Goal: Communication & Community: Share content

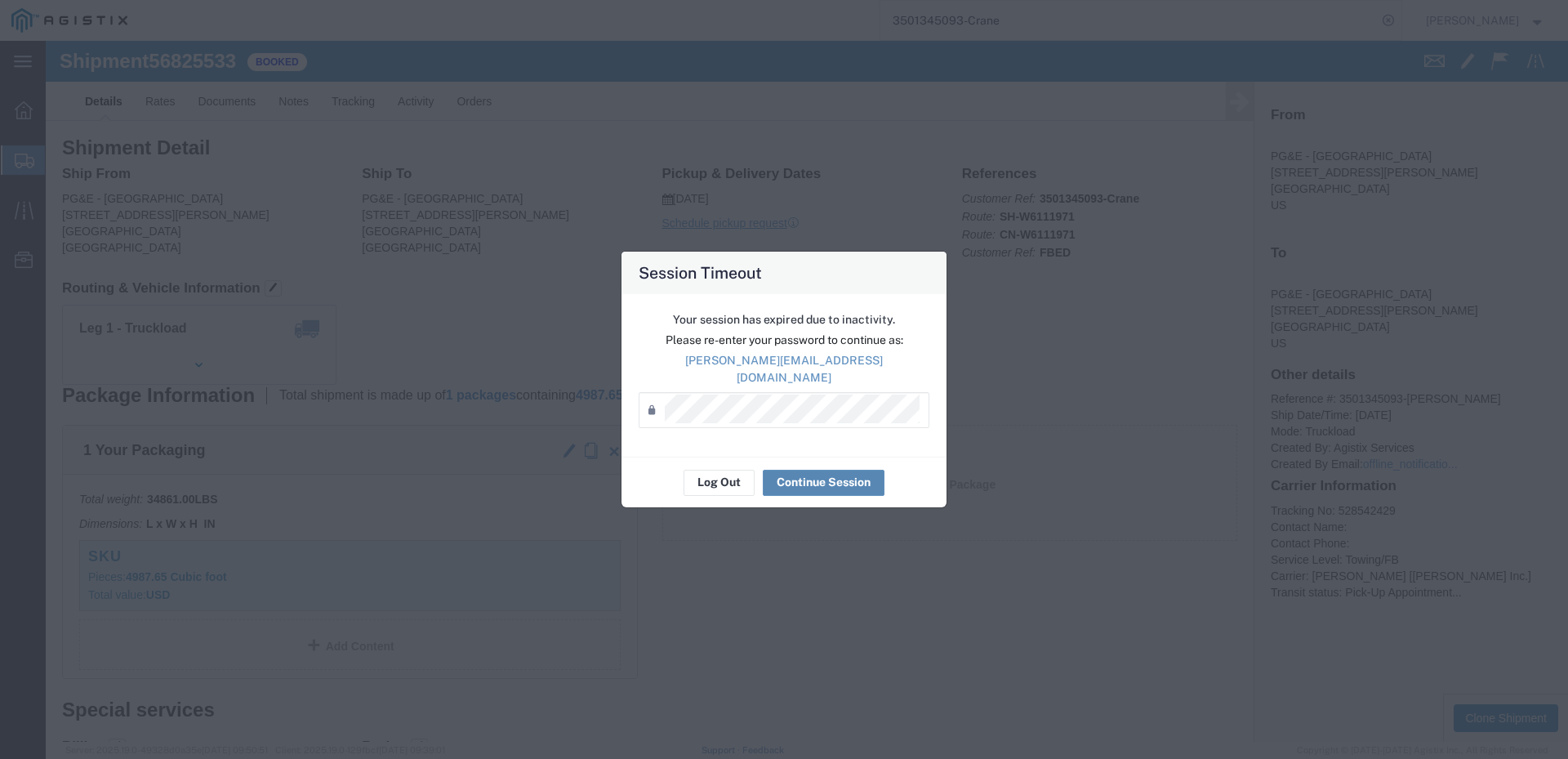
click at [826, 472] on button "Continue Session" at bounding box center [824, 482] width 121 height 26
click at [836, 480] on button "Continue Session" at bounding box center [824, 482] width 121 height 26
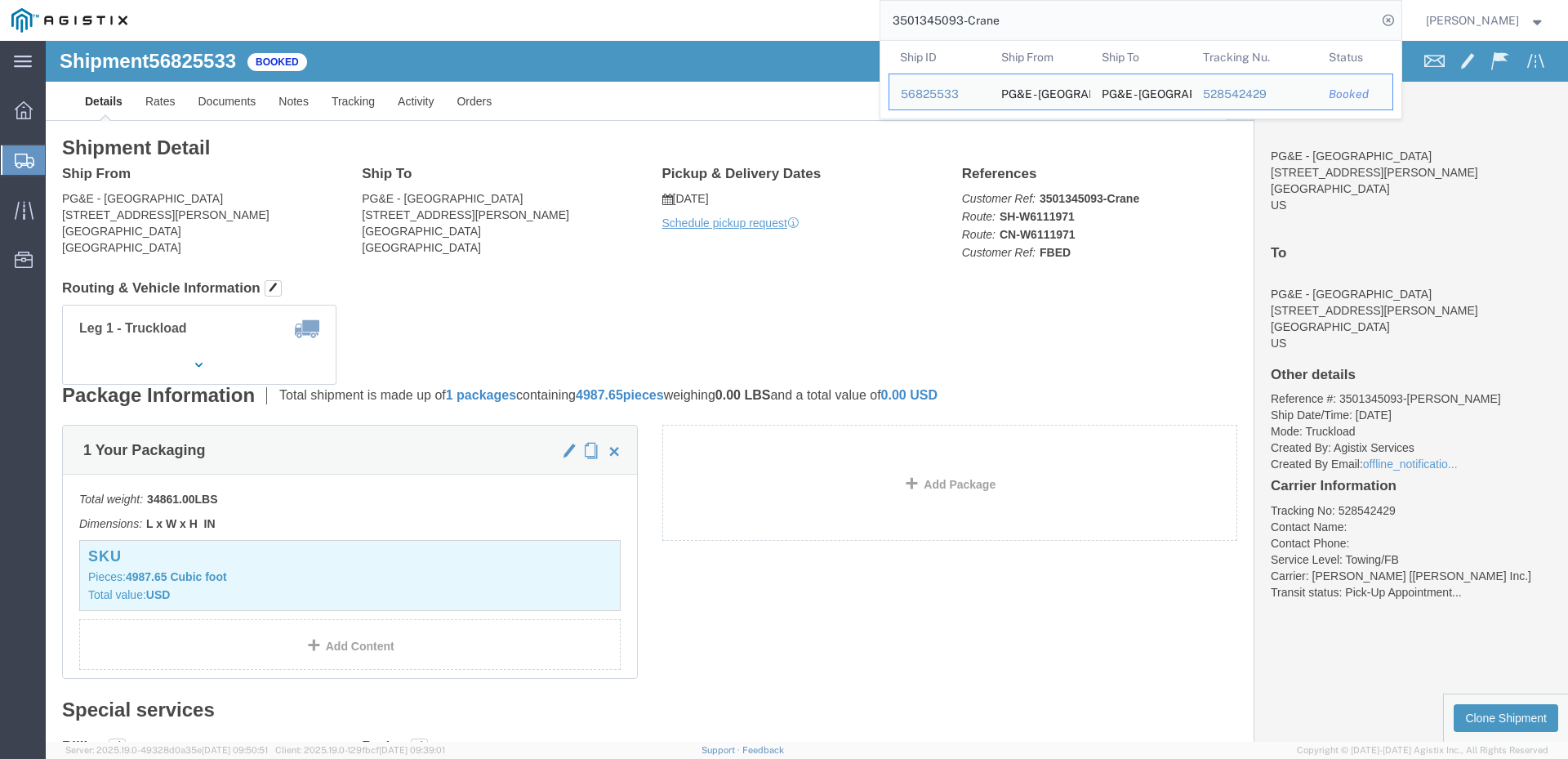
drag, startPoint x: 1067, startPoint y: 23, endPoint x: 758, endPoint y: 43, distance: 309.6
type input "3"
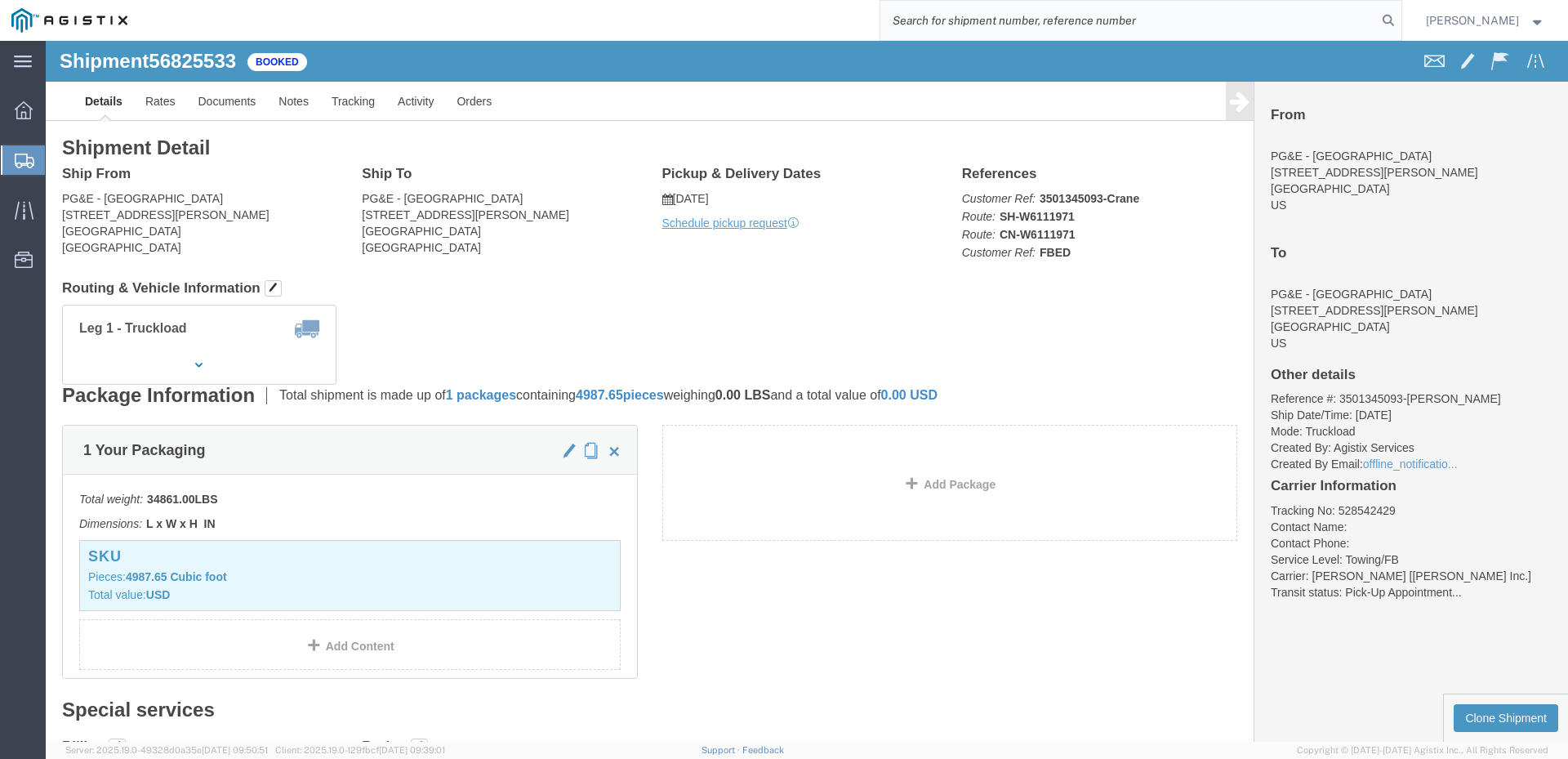
click at [1102, 25] on input "search" at bounding box center [1128, 20] width 496 height 39
paste input "56881846"
type input "56881846"
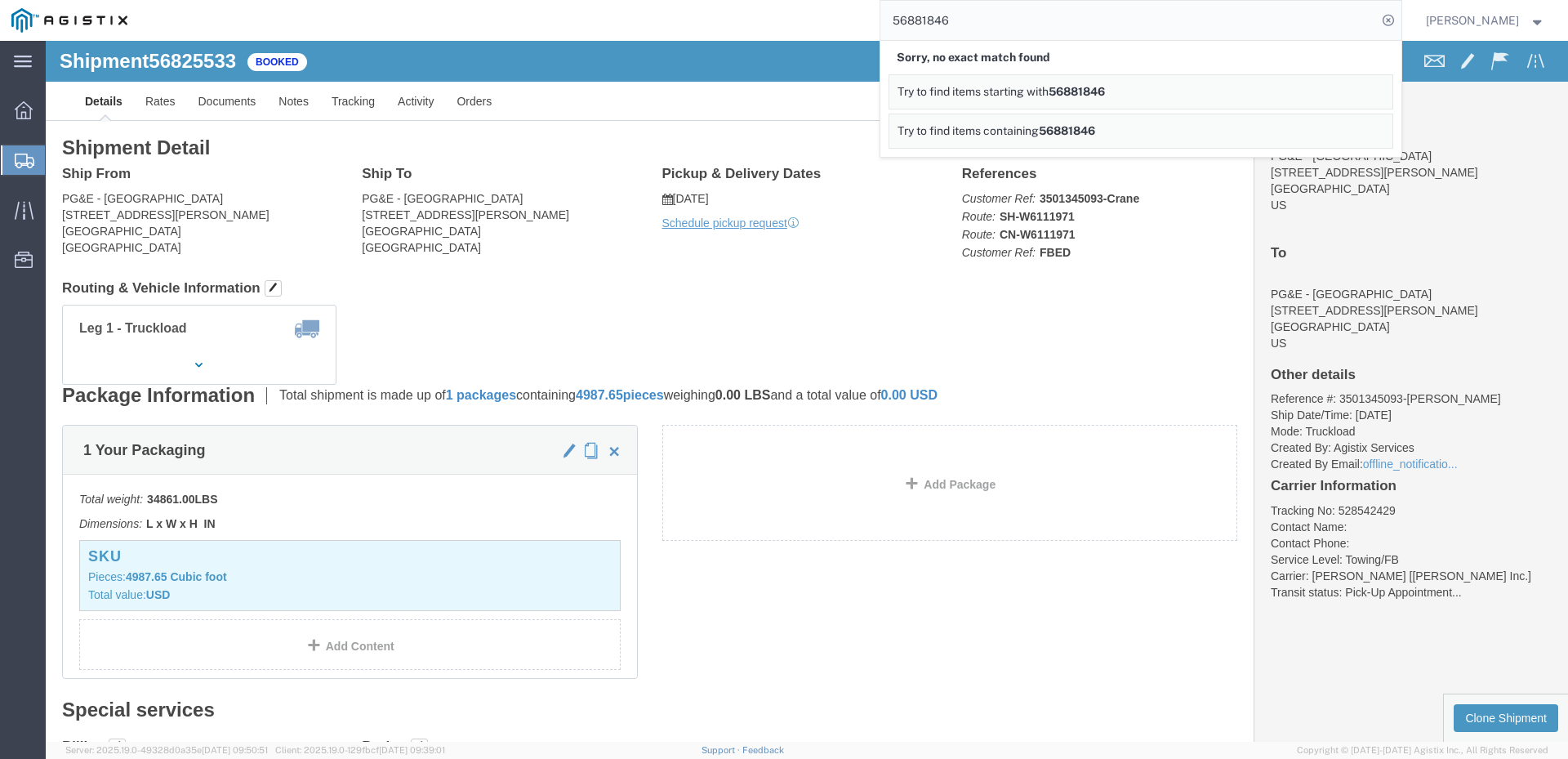
click at [1483, 20] on span "[PERSON_NAME]" at bounding box center [1472, 21] width 93 height 18
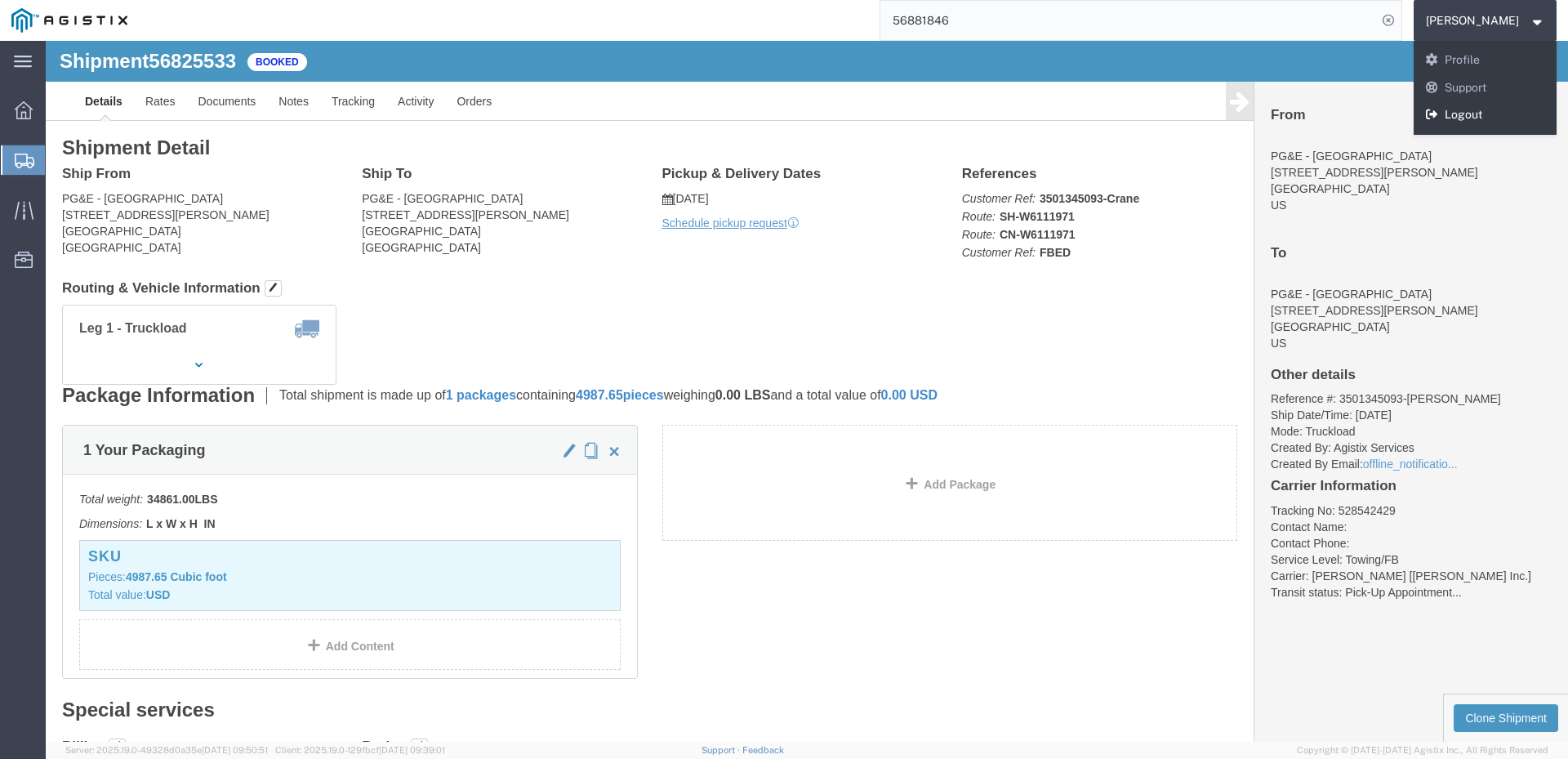
click at [1503, 111] on link "Logout" at bounding box center [1486, 115] width 144 height 27
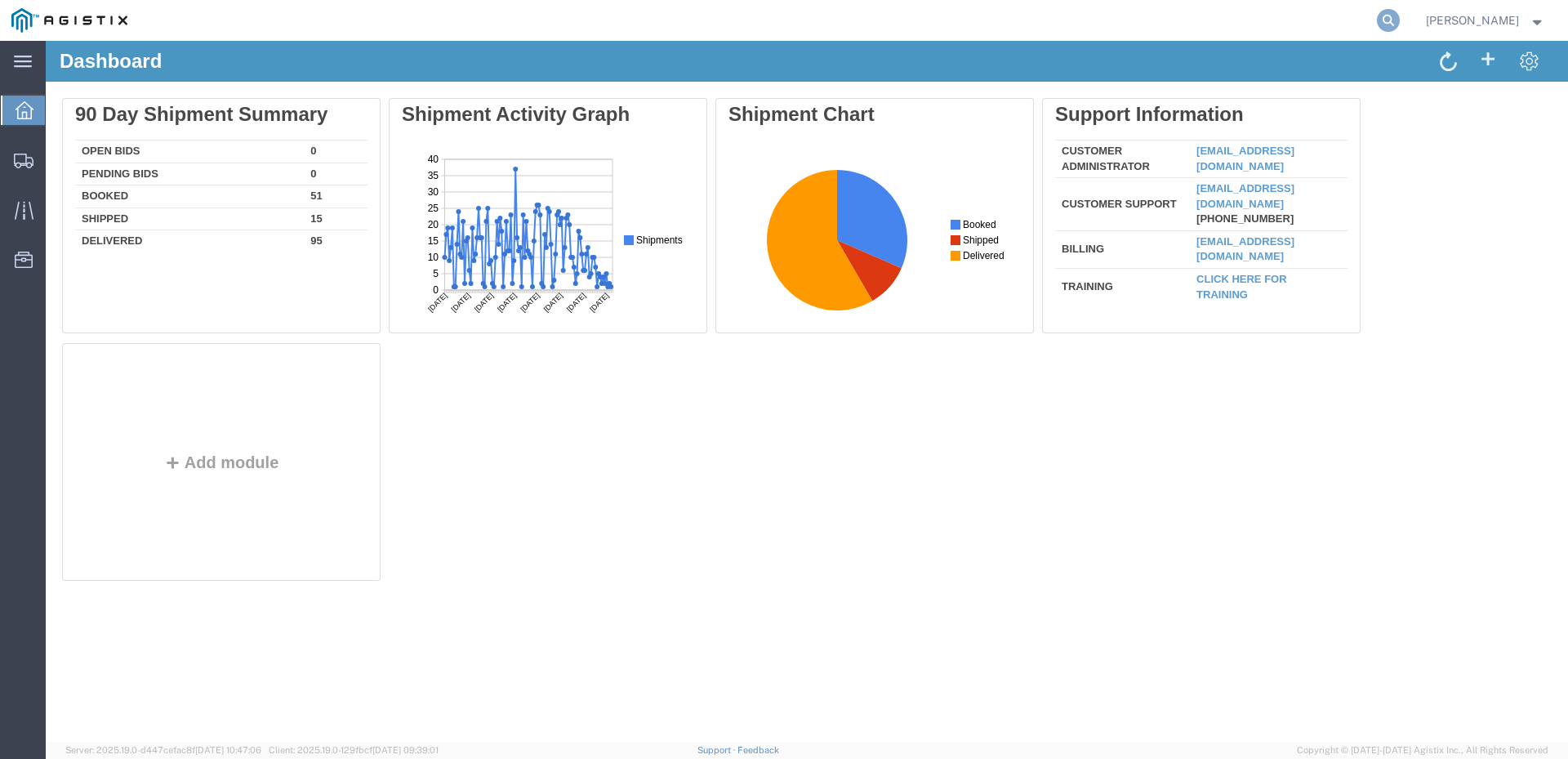
click at [1400, 21] on icon at bounding box center [1388, 21] width 23 height 23
click at [1142, 20] on input "search" at bounding box center [1128, 20] width 496 height 39
paste input "56881846"
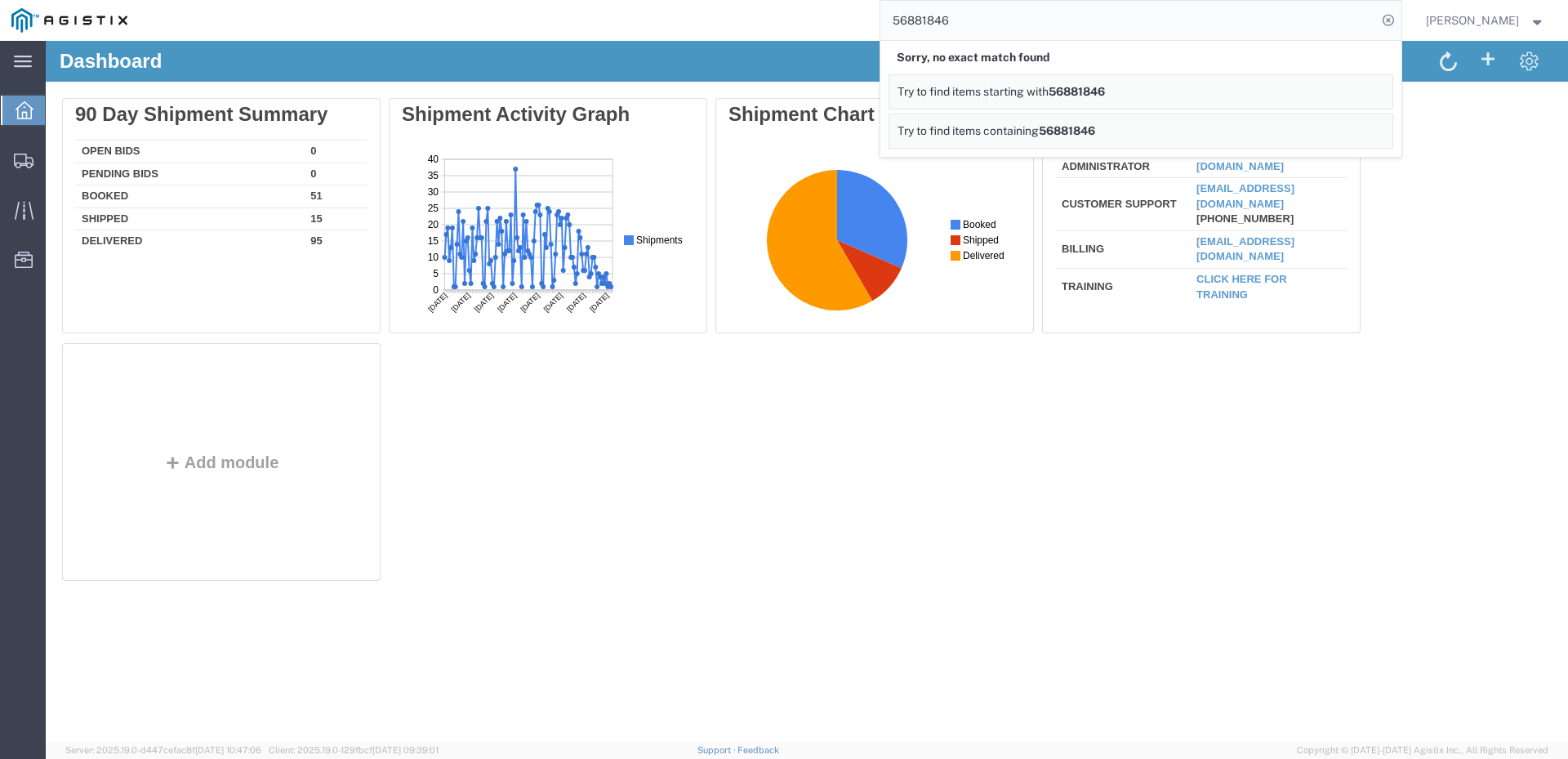
drag, startPoint x: 1121, startPoint y: 71, endPoint x: 813, endPoint y: 81, distance: 308.2
paste input "5"
type input "56851846"
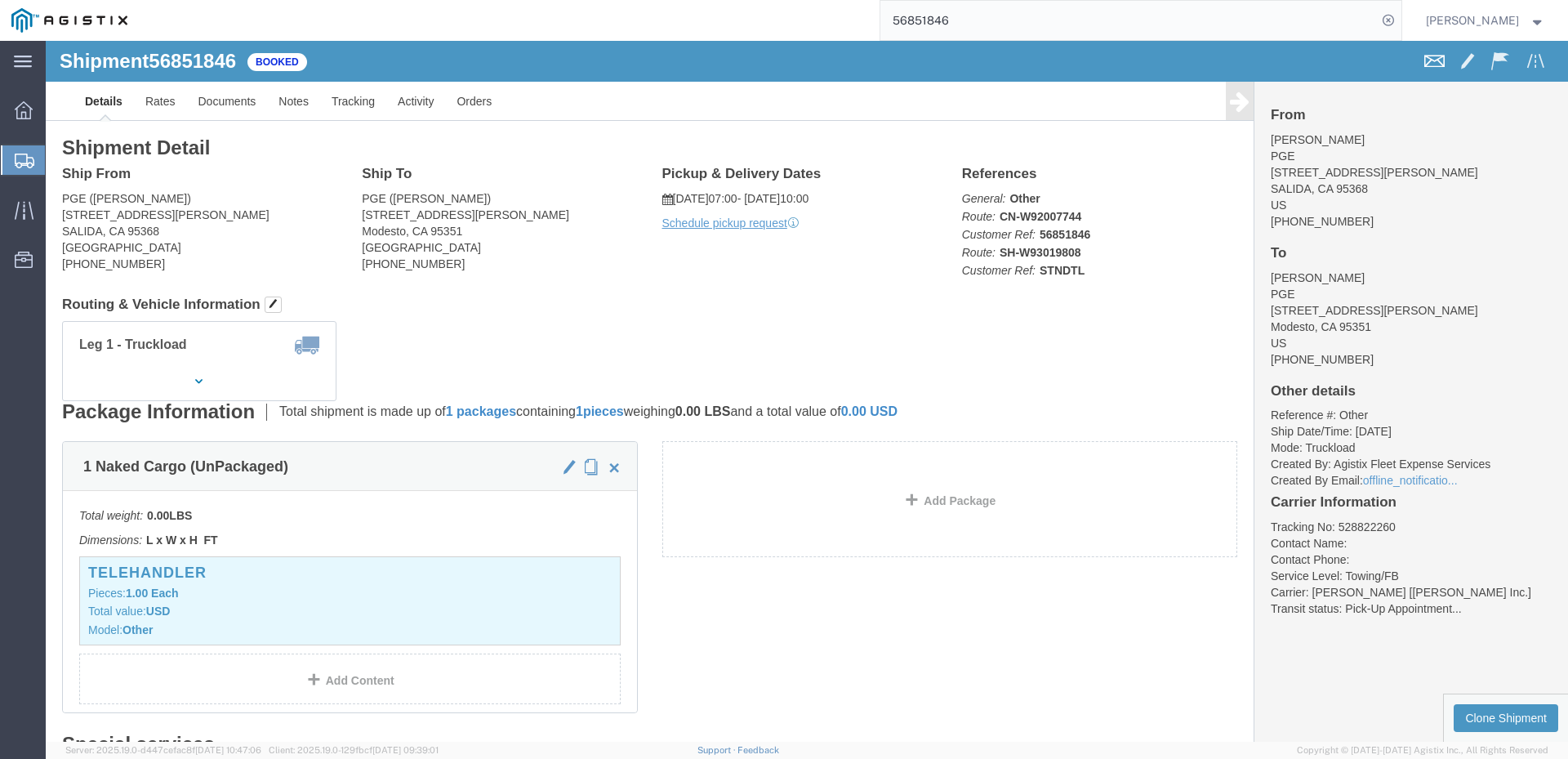
click span
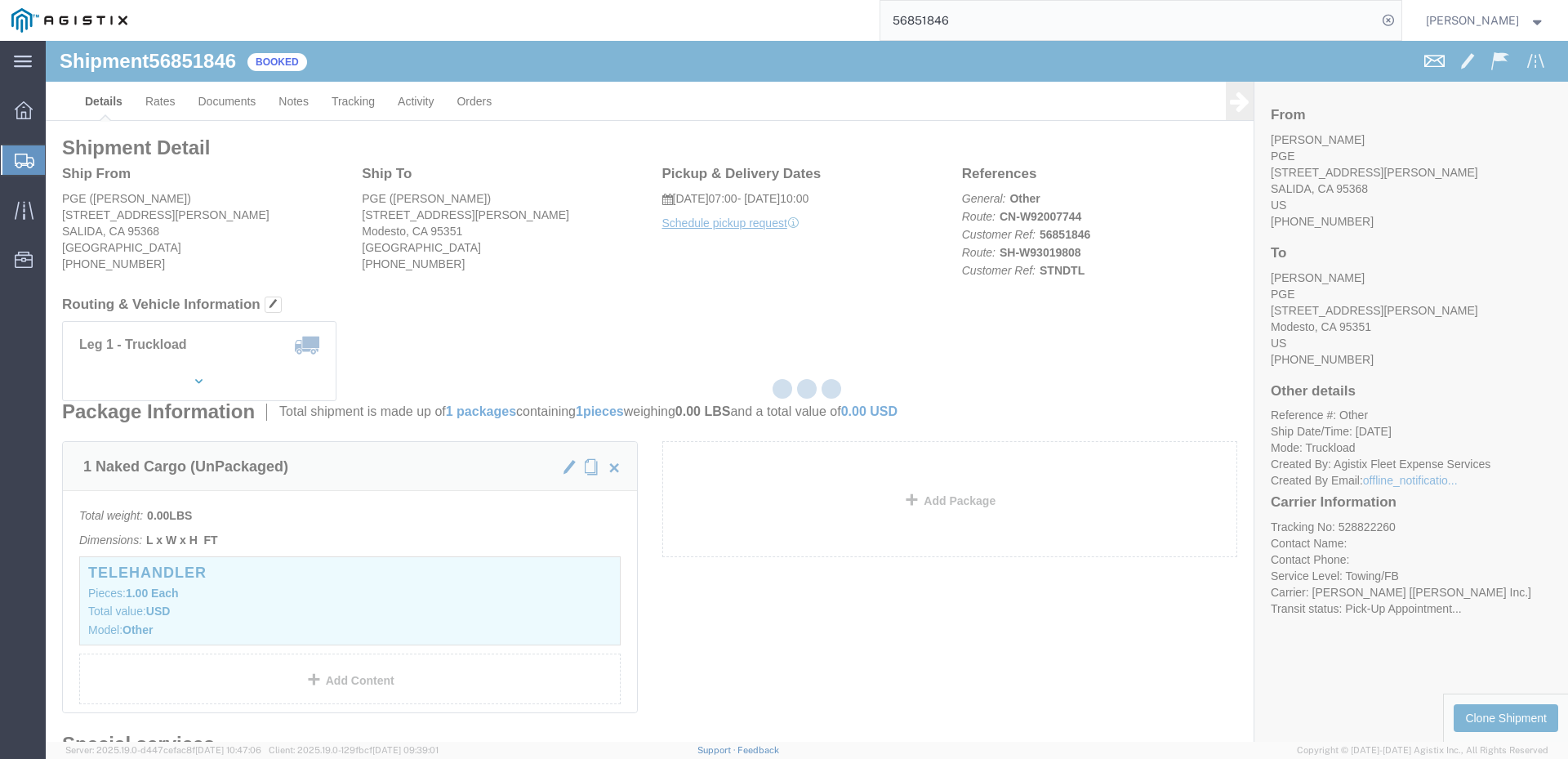
checkbox input "true"
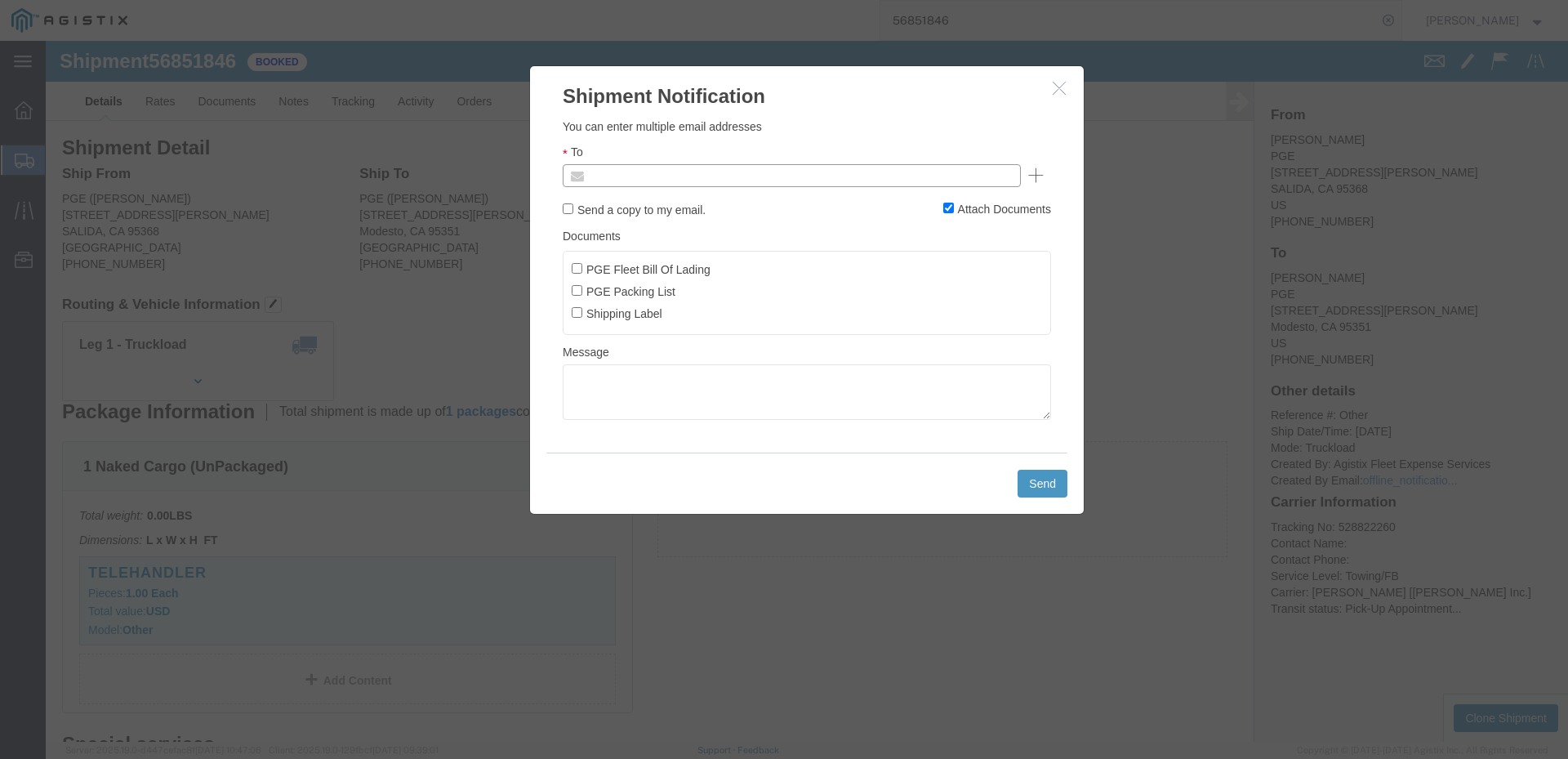
click input "text"
type input "[EMAIL_ADDRESS][DOMAIN_NAME]"
click input "PGE Fleet Bill Of Lading"
checkbox input "true"
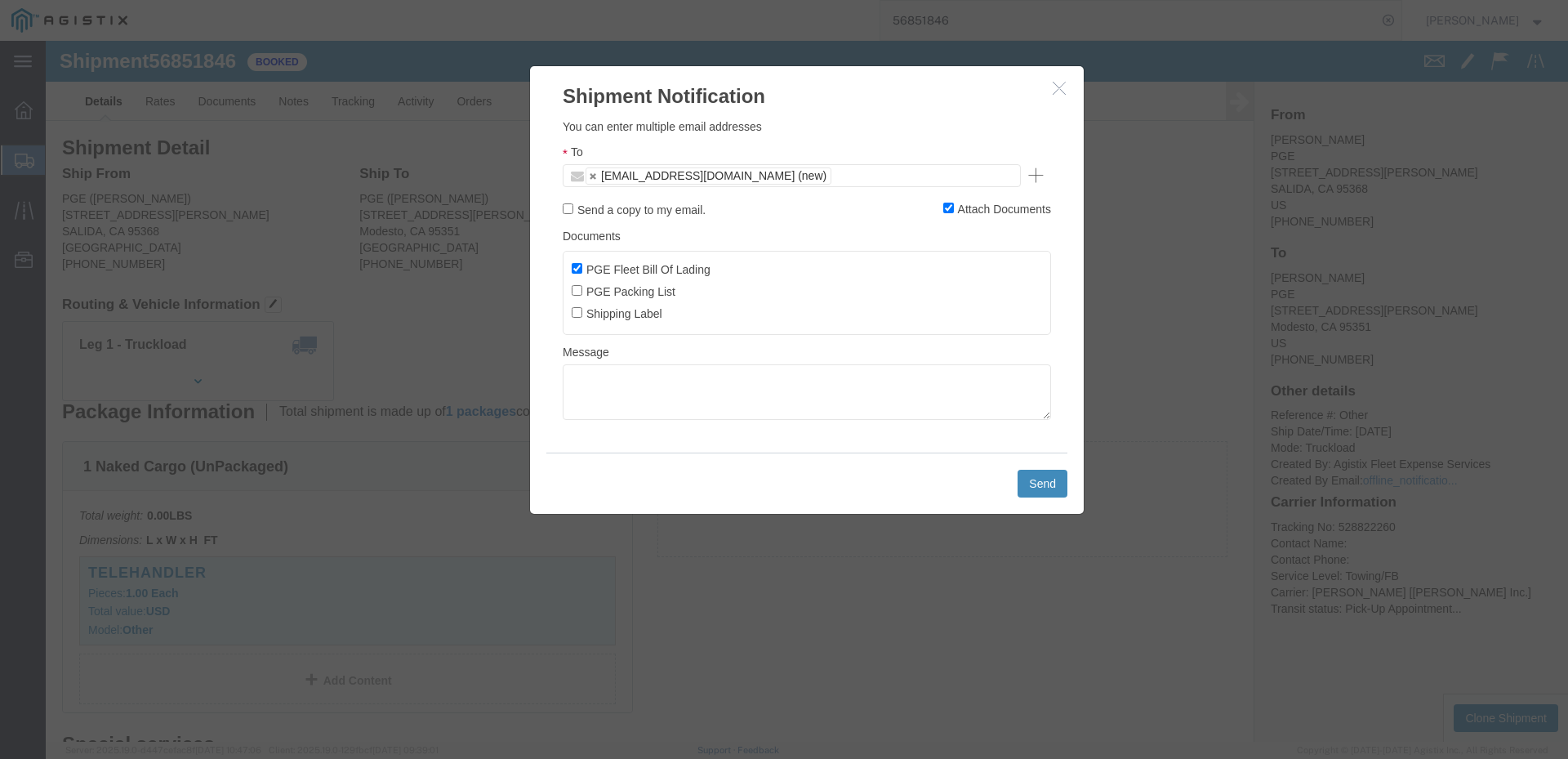
click button "Send"
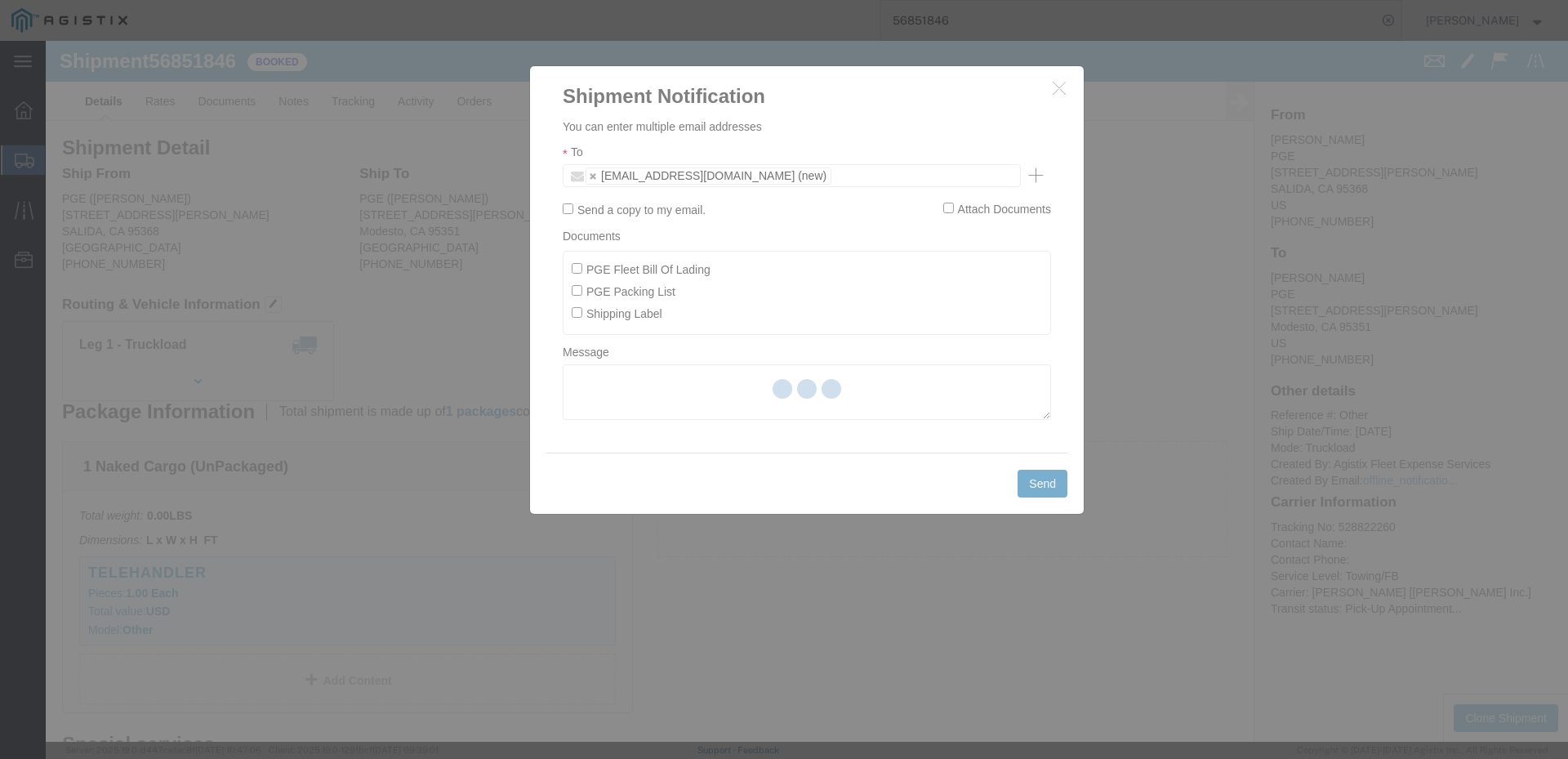
checkbox input "false"
